Goal: Task Accomplishment & Management: Manage account settings

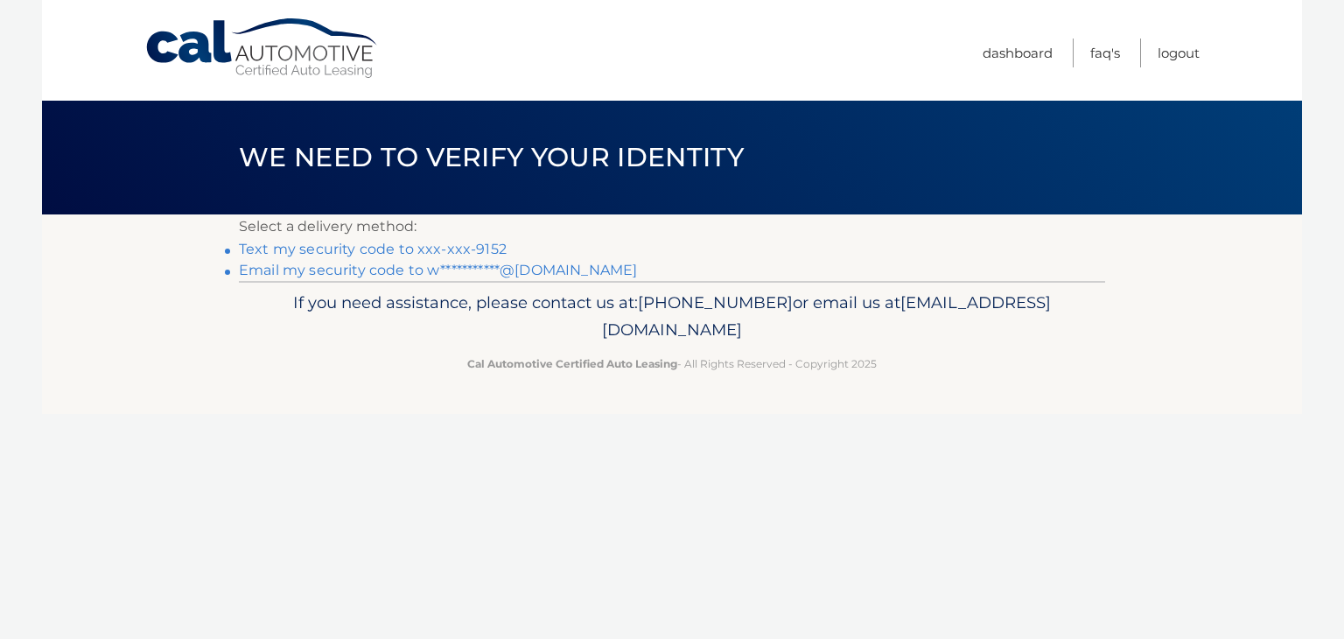
click at [385, 247] on link "Text my security code to xxx-xxx-9152" at bounding box center [373, 249] width 268 height 17
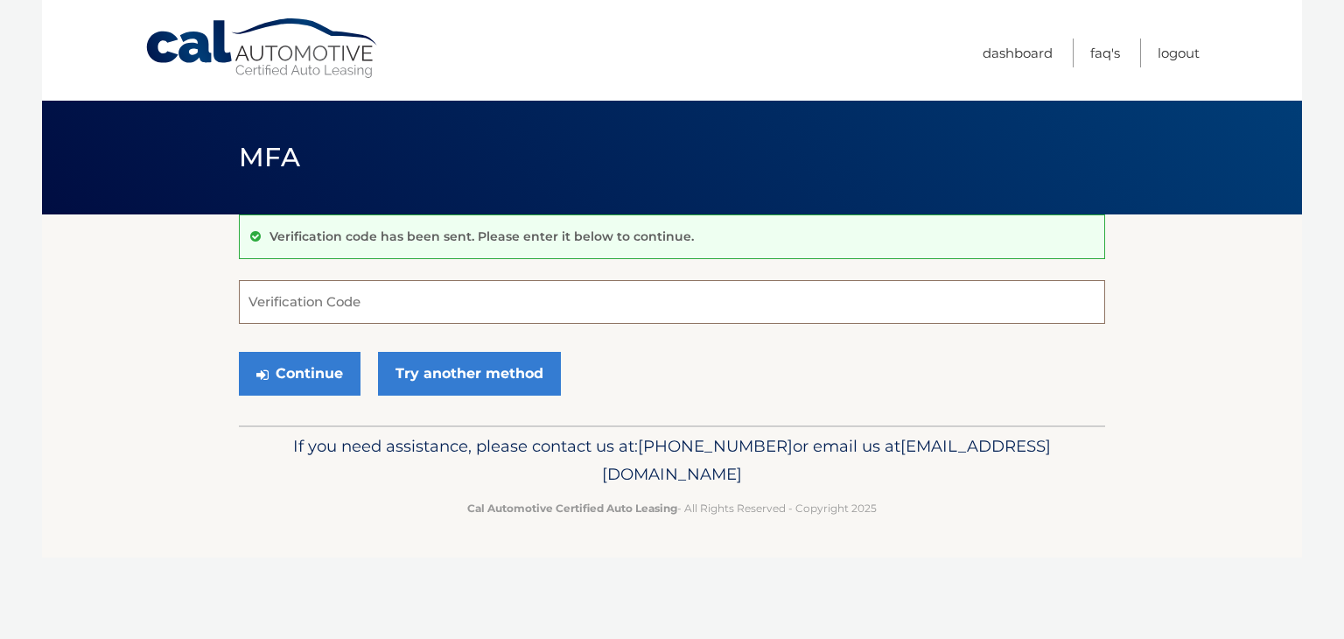
click at [366, 297] on input "Verification Code" at bounding box center [672, 302] width 866 height 44
type input "224399"
click at [288, 386] on button "Continue" at bounding box center [300, 374] width 122 height 44
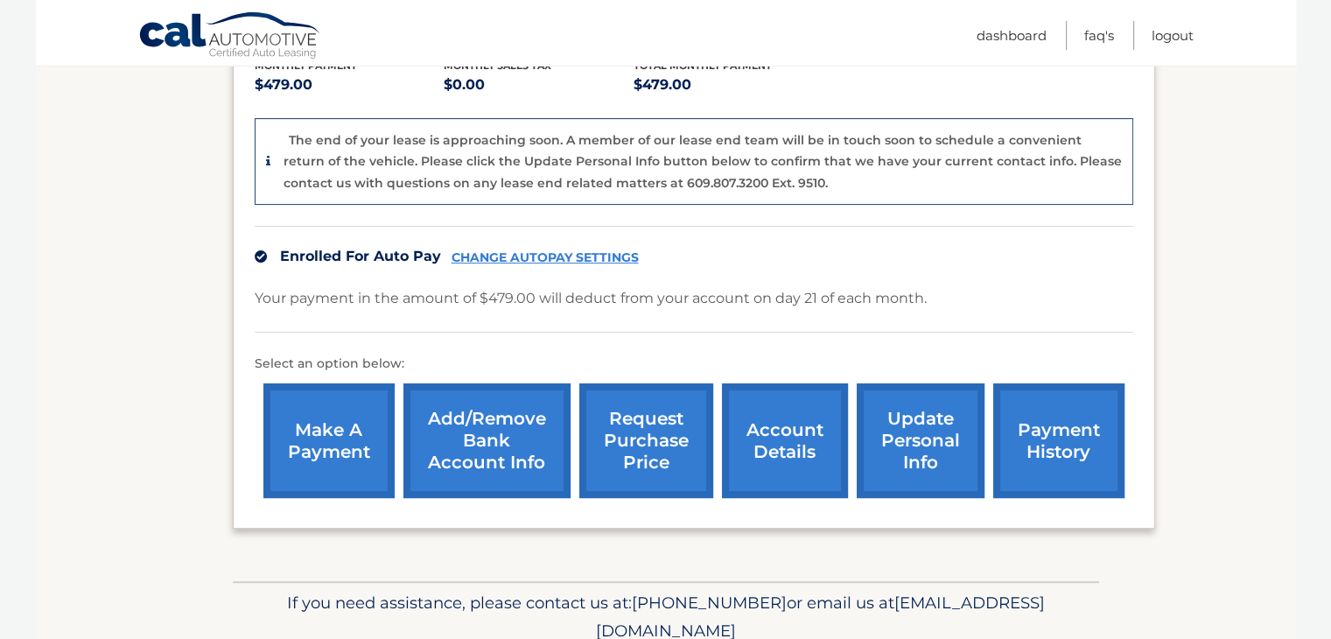
scroll to position [461, 0]
